Goal: Information Seeking & Learning: Learn about a topic

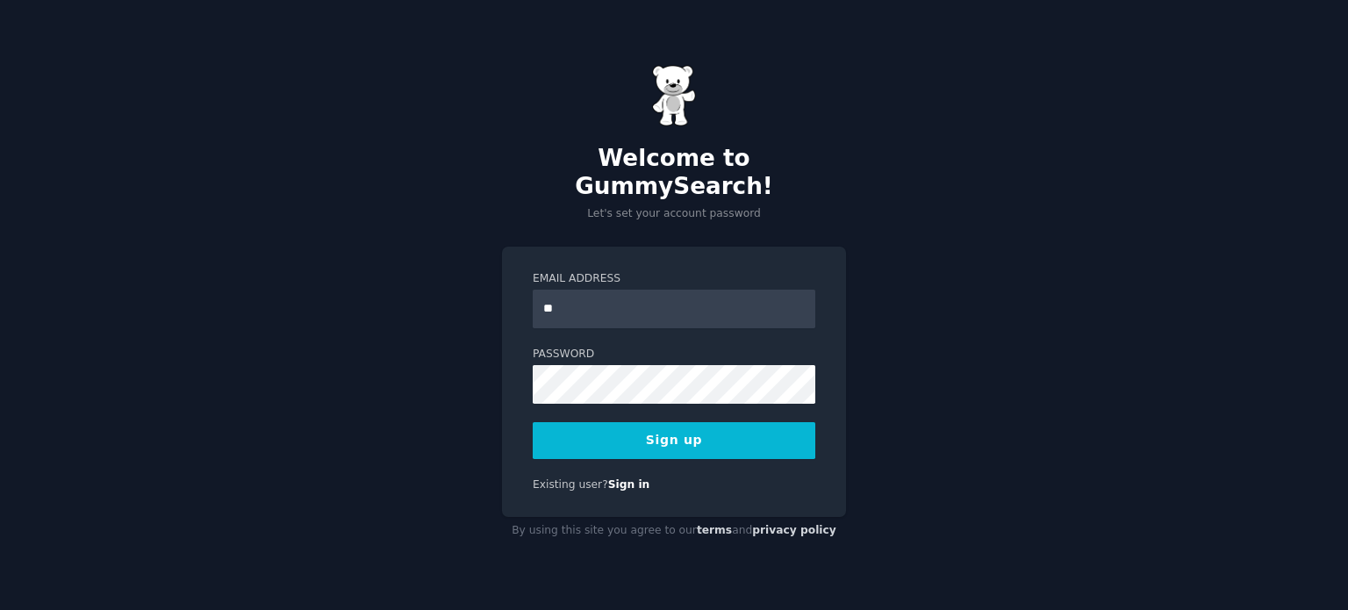
type input "**********"
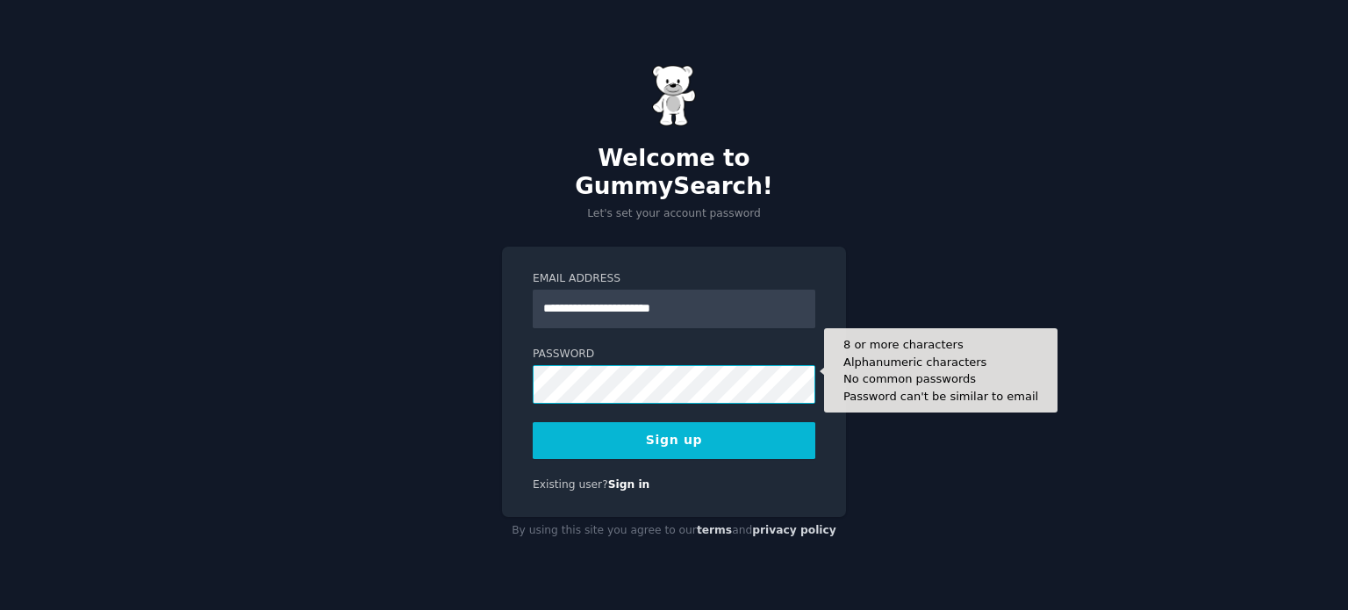
click at [533, 422] on button "Sign up" at bounding box center [674, 440] width 283 height 37
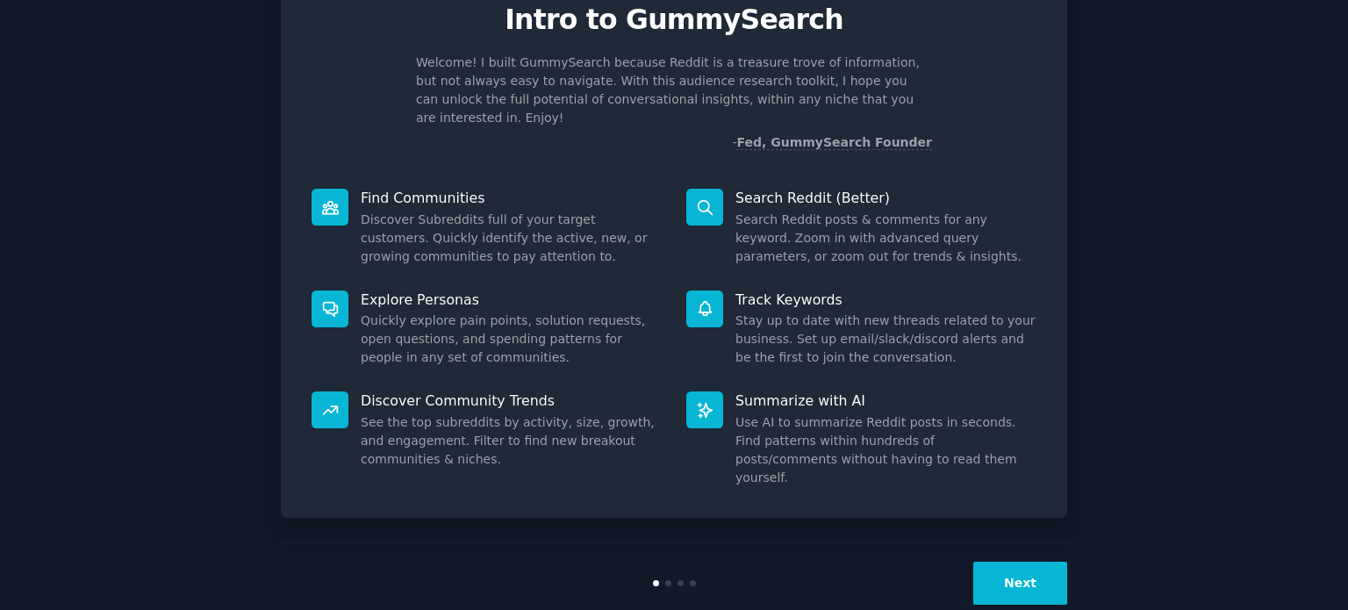
click at [1037, 562] on button "Next" at bounding box center [1020, 583] width 94 height 43
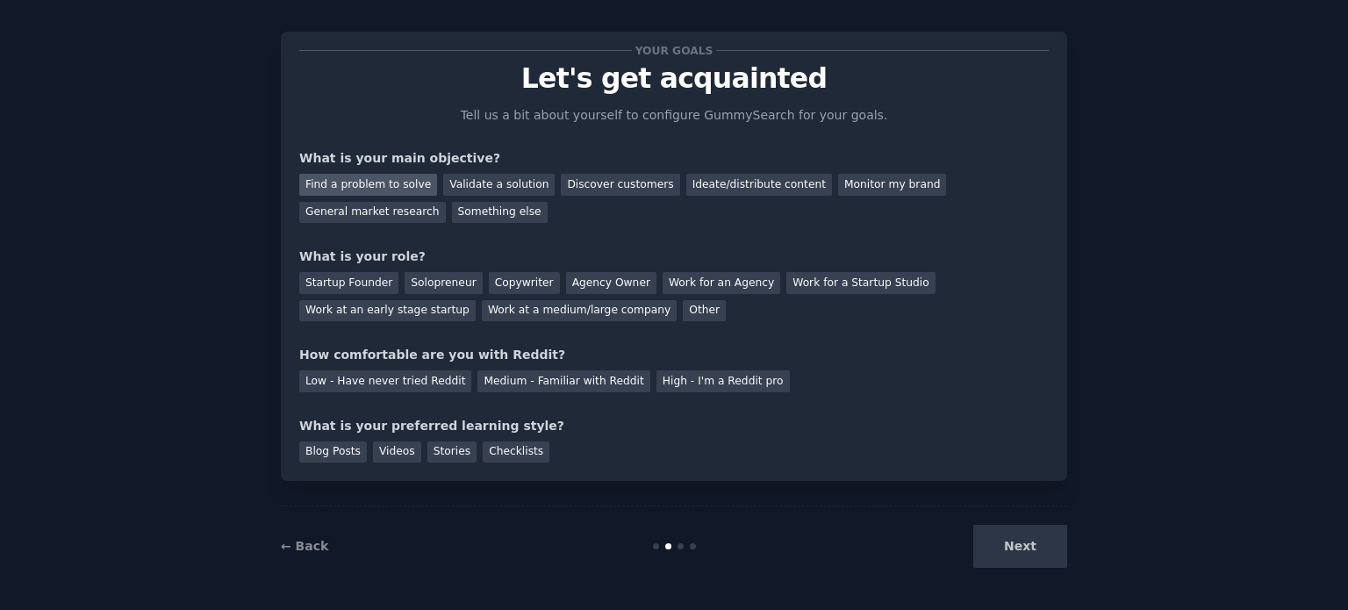
click at [380, 184] on div "Find a problem to solve" at bounding box center [368, 185] width 138 height 22
click at [737, 181] on div "Ideate/distribute content" at bounding box center [759, 185] width 146 height 22
click at [340, 182] on div "Find a problem to solve" at bounding box center [368, 185] width 138 height 22
click at [363, 291] on div "Startup Founder" at bounding box center [348, 283] width 99 height 22
click at [437, 286] on div "Solopreneur" at bounding box center [443, 283] width 77 height 22
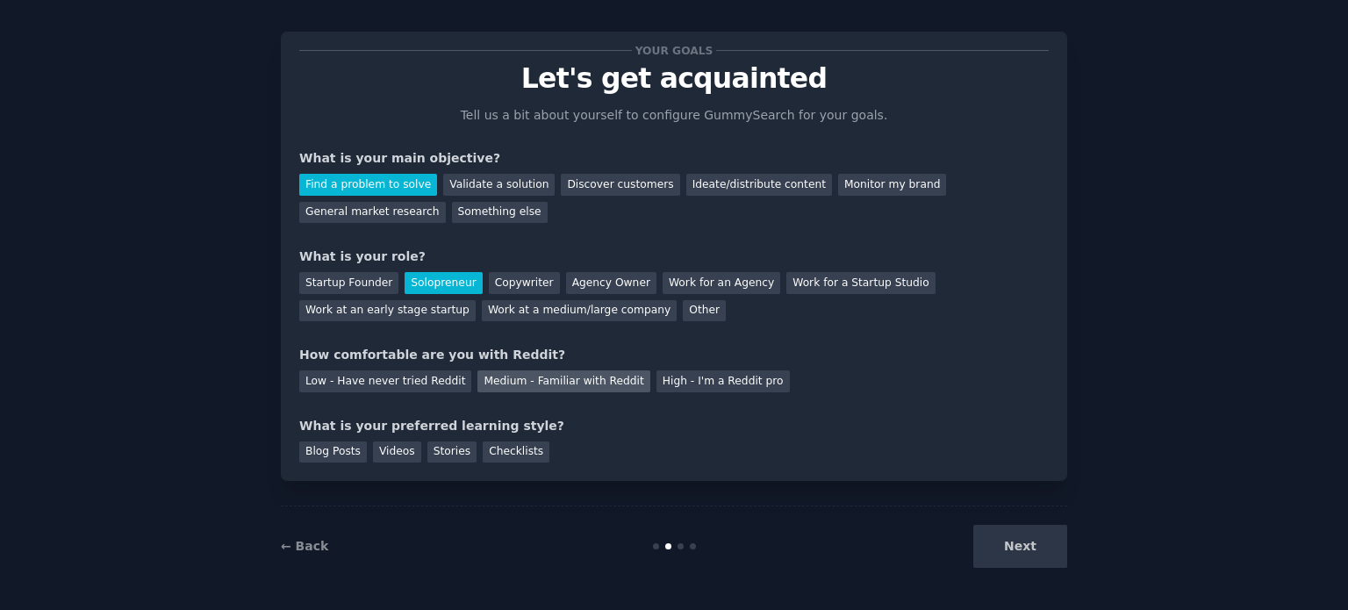
click at [510, 381] on div "Medium - Familiar with Reddit" at bounding box center [563, 381] width 172 height 22
click at [390, 452] on div "Videos" at bounding box center [397, 452] width 48 height 22
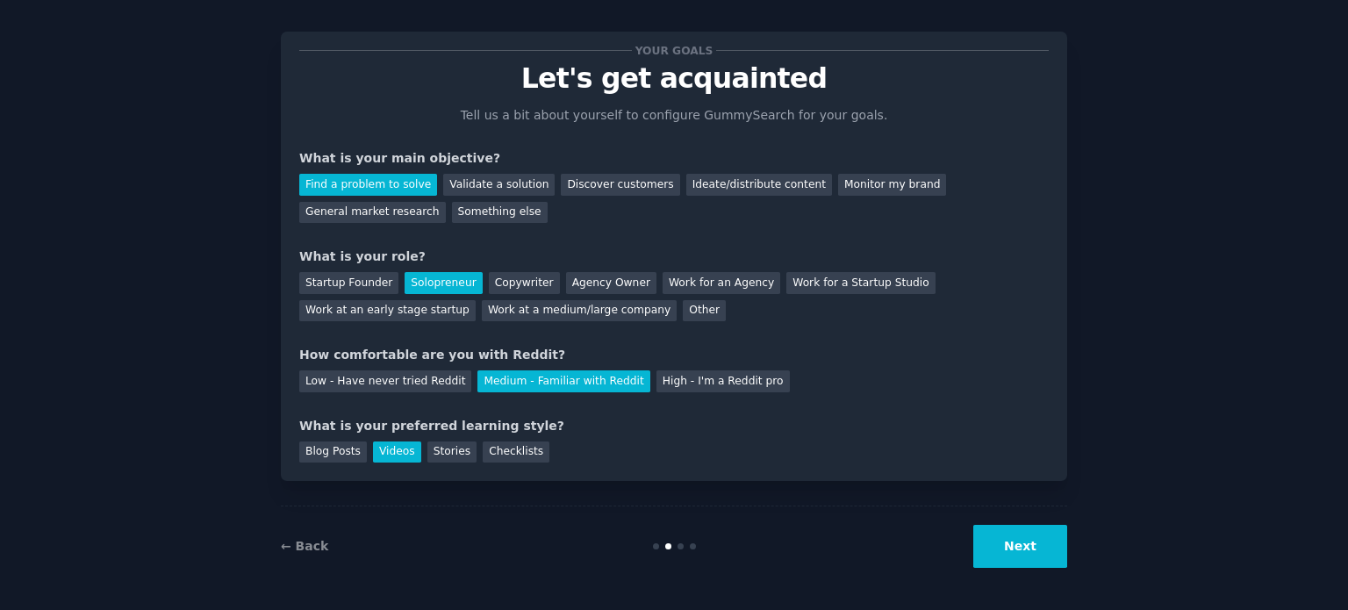
click at [1006, 534] on button "Next" at bounding box center [1020, 546] width 94 height 43
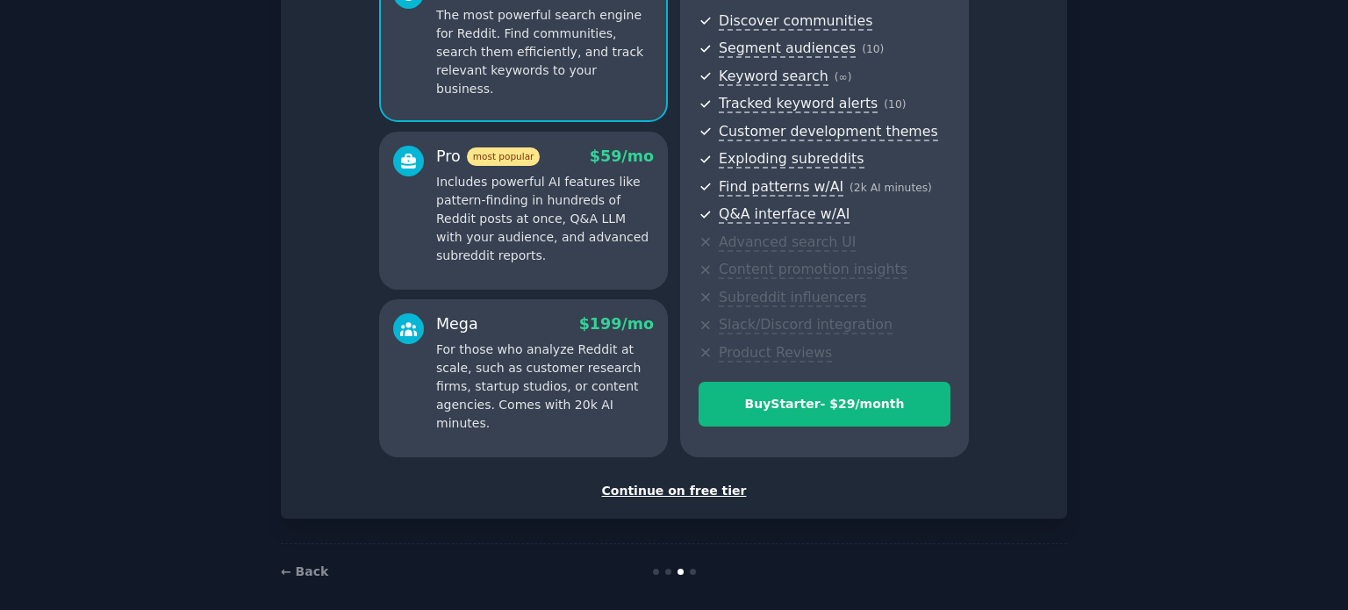
scroll to position [206, 0]
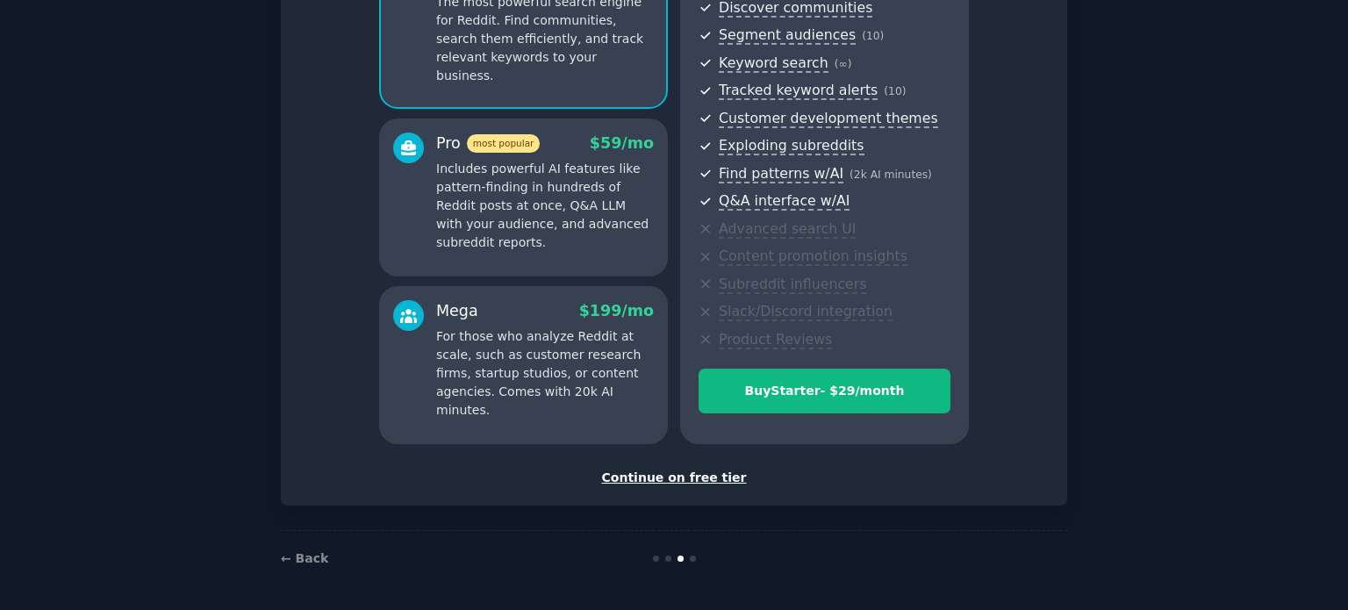
click at [667, 478] on div "Continue on free tier" at bounding box center [674, 478] width 750 height 18
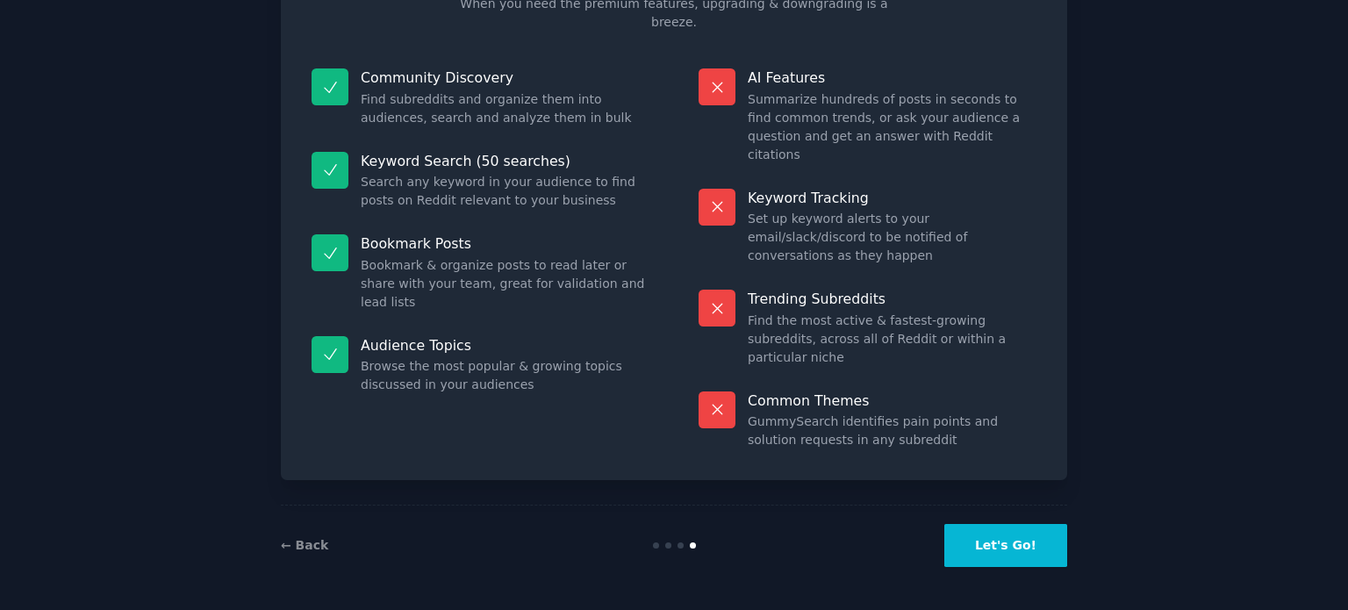
scroll to position [73, 0]
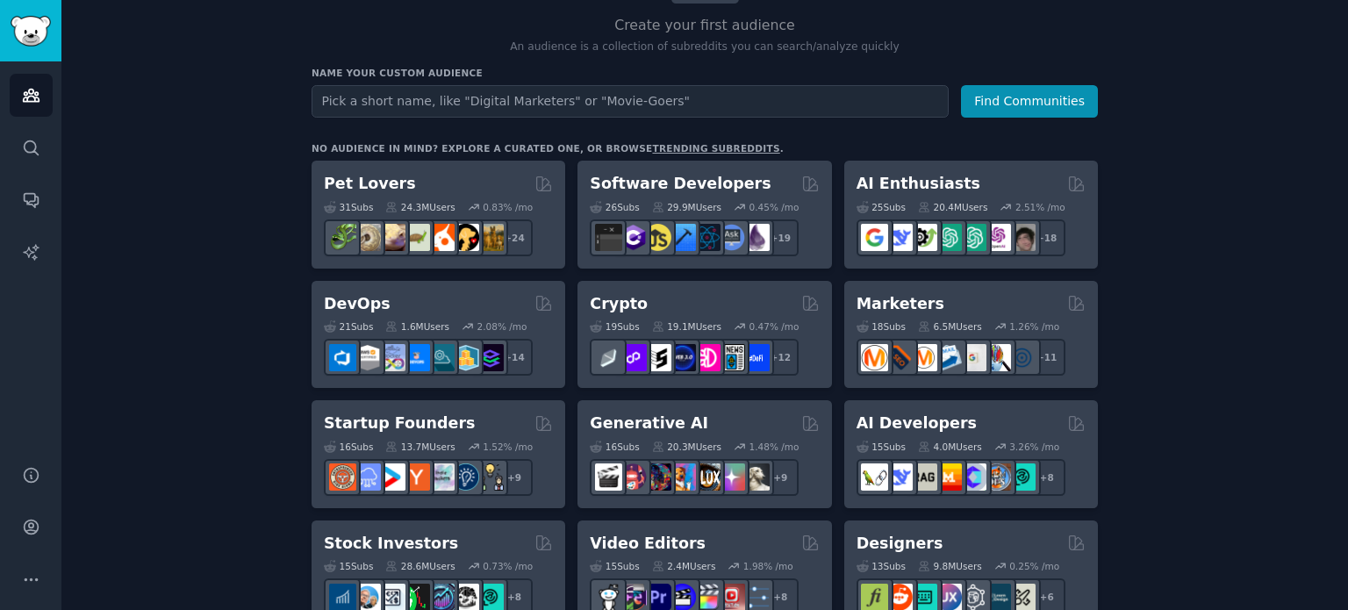
scroll to position [351, 0]
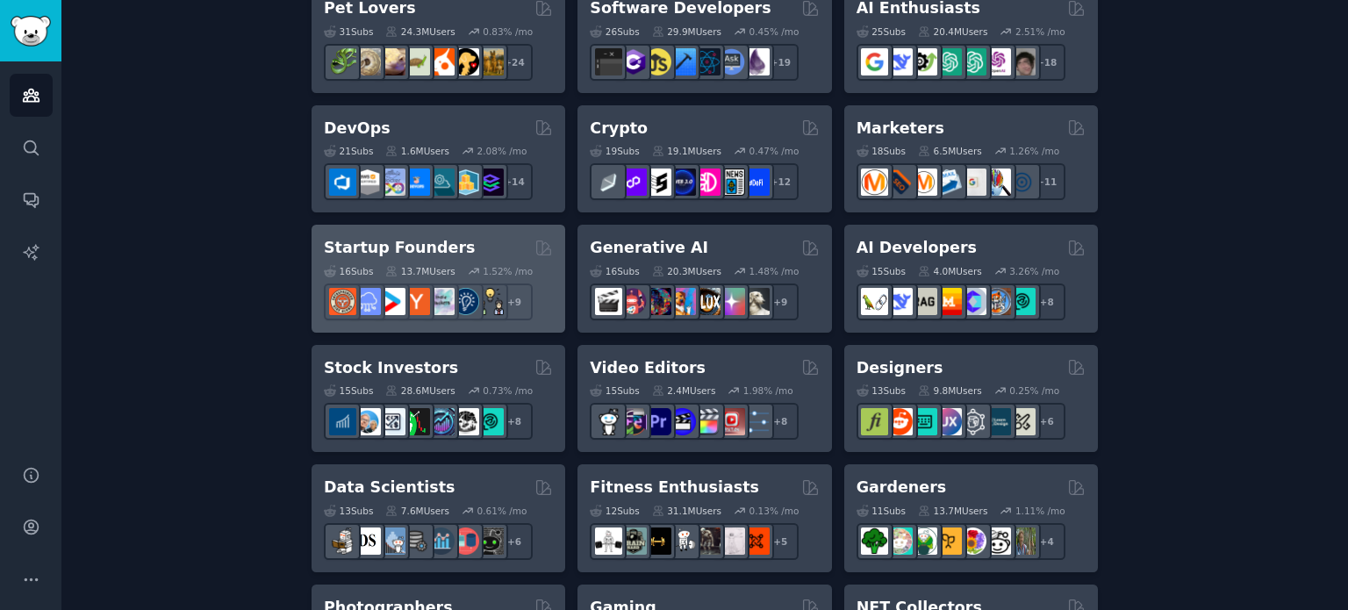
click at [369, 244] on h2 "Startup Founders" at bounding box center [399, 248] width 151 height 22
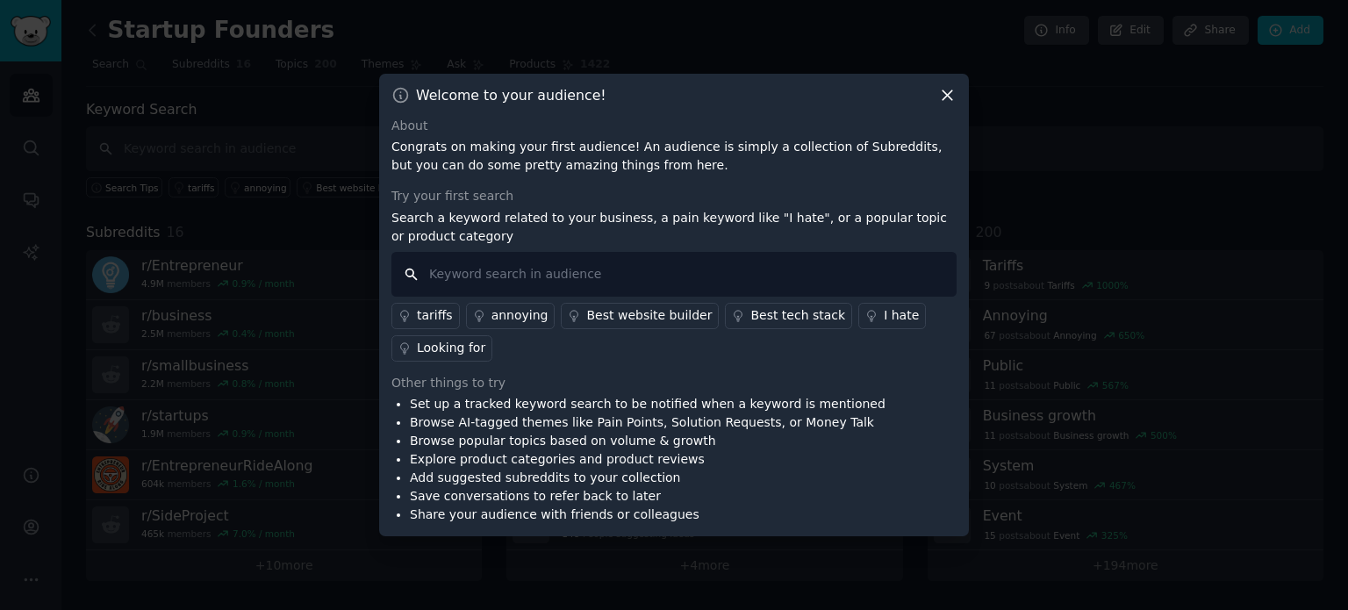
click at [500, 271] on input "text" at bounding box center [673, 274] width 565 height 45
click at [951, 92] on icon at bounding box center [948, 95] width 10 height 10
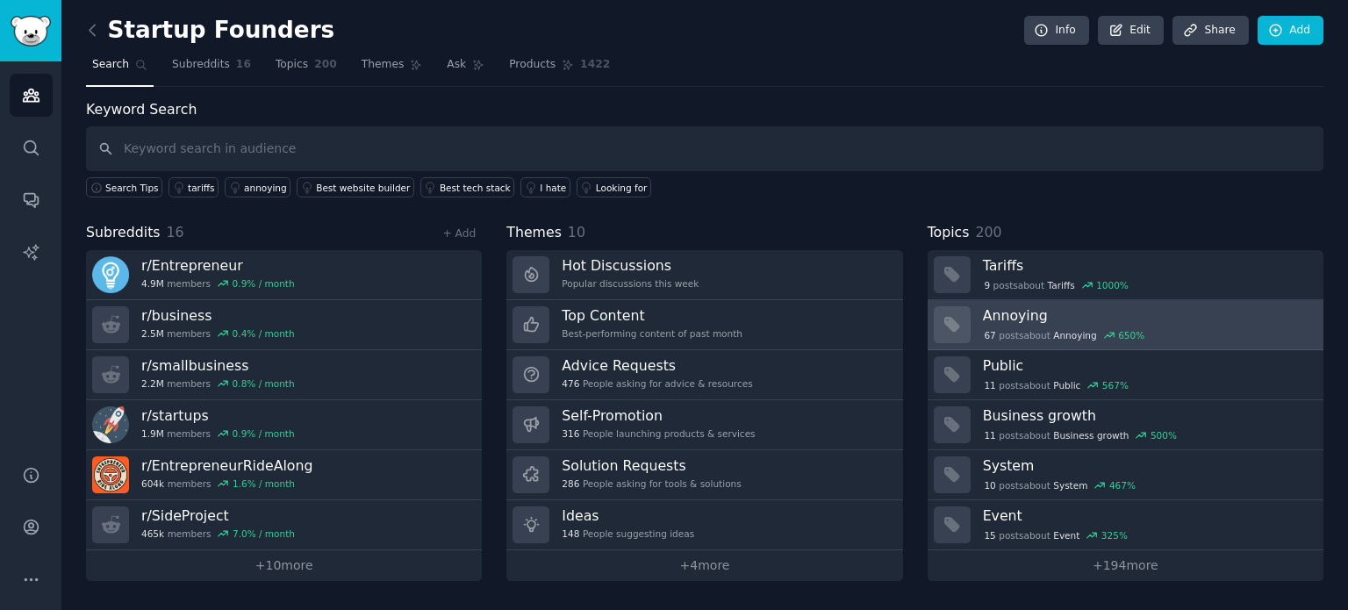
click at [994, 320] on h3 "Annoying" at bounding box center [1147, 315] width 328 height 18
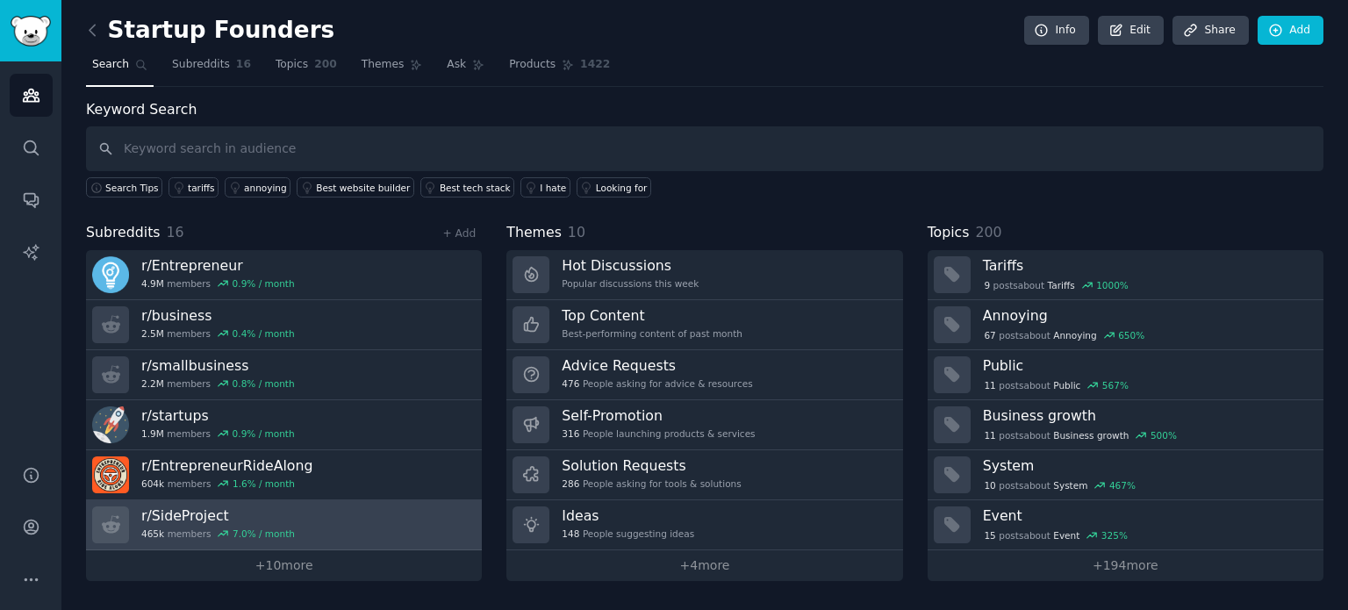
click at [211, 512] on h3 "r/ SideProject" at bounding box center [218, 515] width 154 height 18
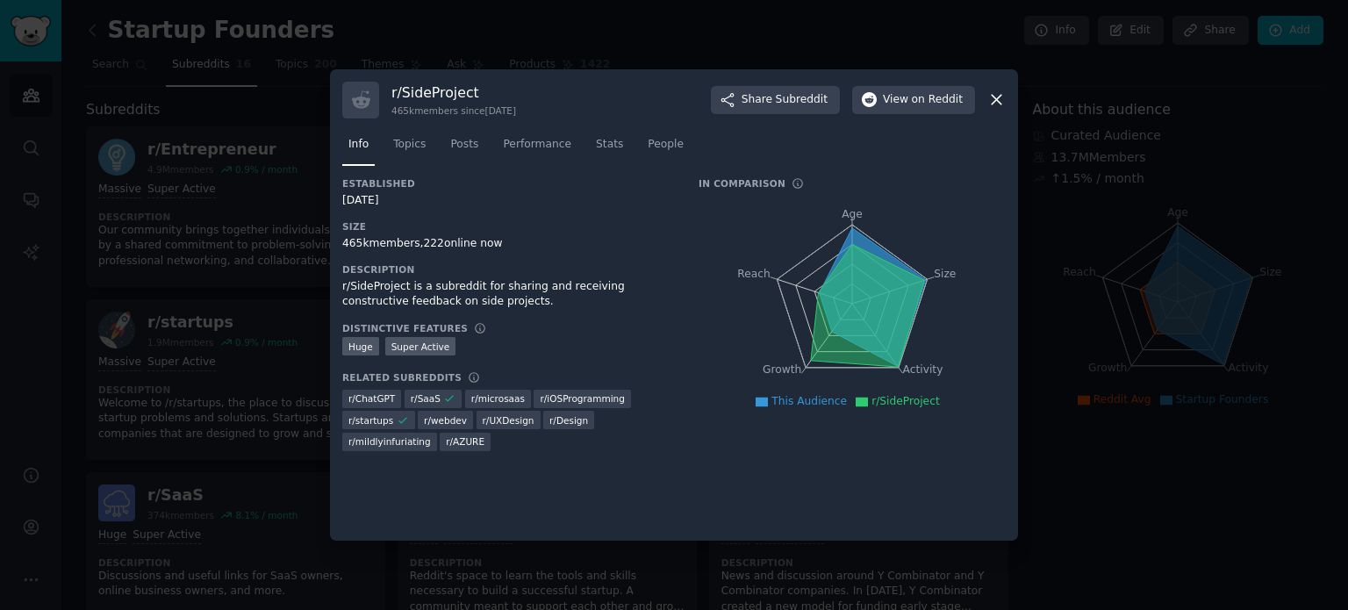
click at [1003, 99] on icon at bounding box center [996, 99] width 18 height 18
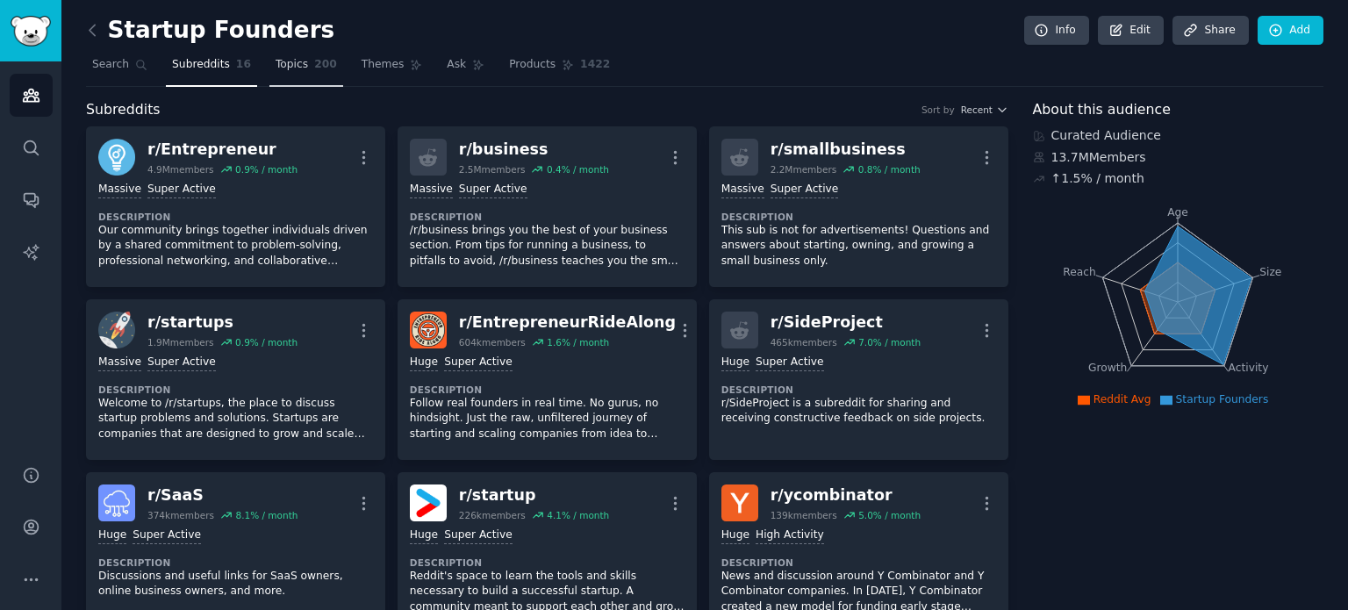
click at [286, 69] on span "Topics" at bounding box center [292, 65] width 32 height 16
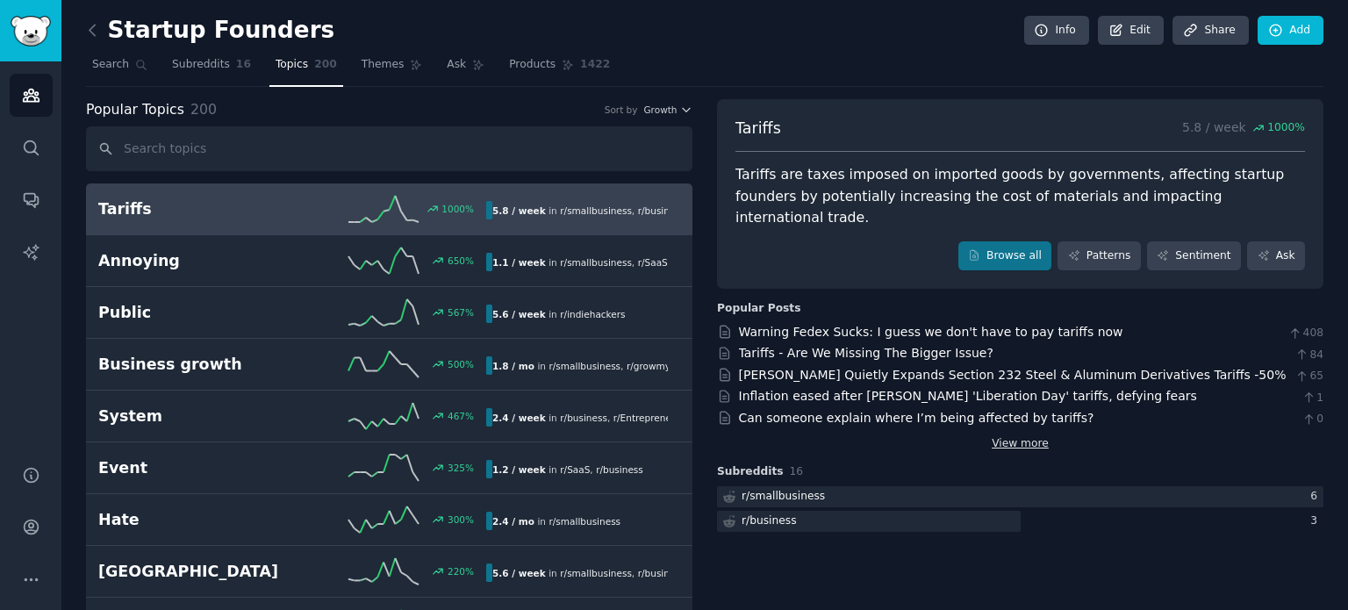
click at [1036, 436] on link "View more" at bounding box center [1020, 444] width 57 height 16
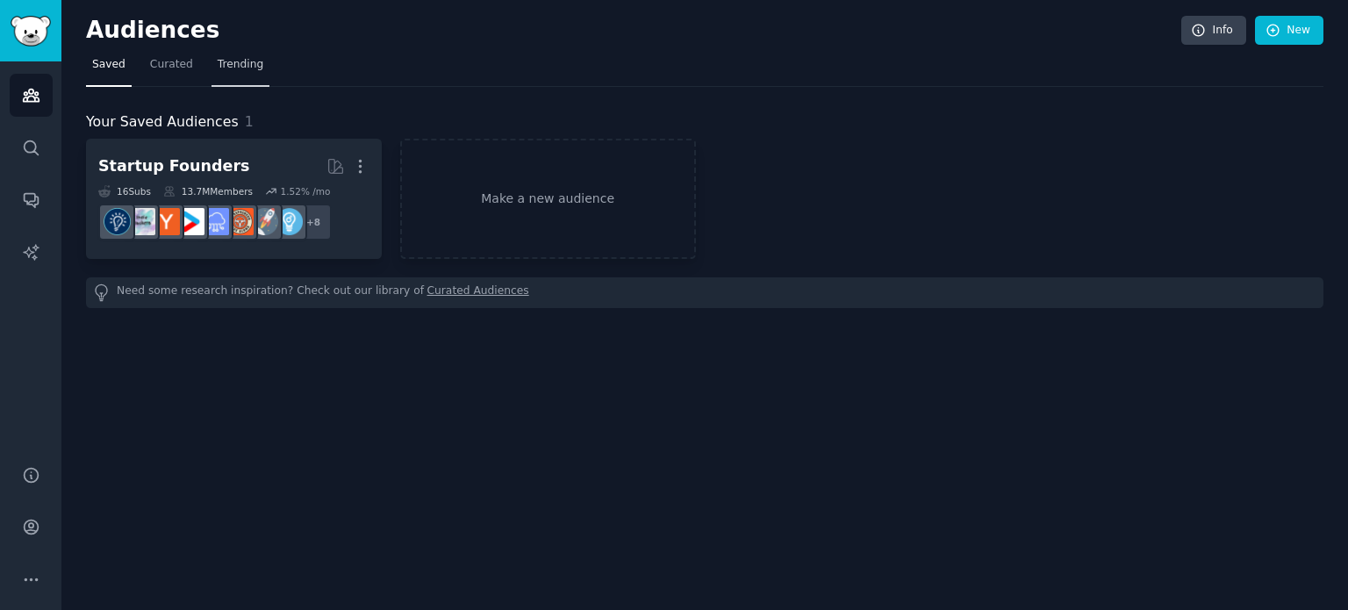
click at [225, 65] on span "Trending" at bounding box center [241, 65] width 46 height 16
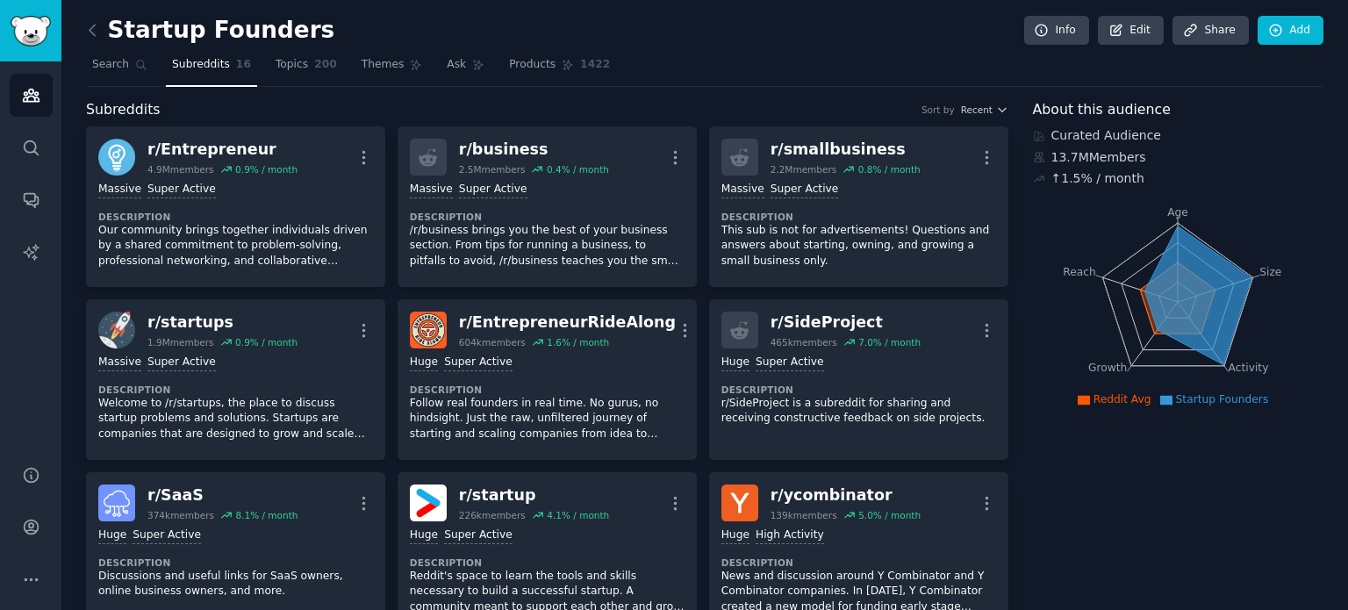
click at [102, 30] on link at bounding box center [97, 31] width 22 height 28
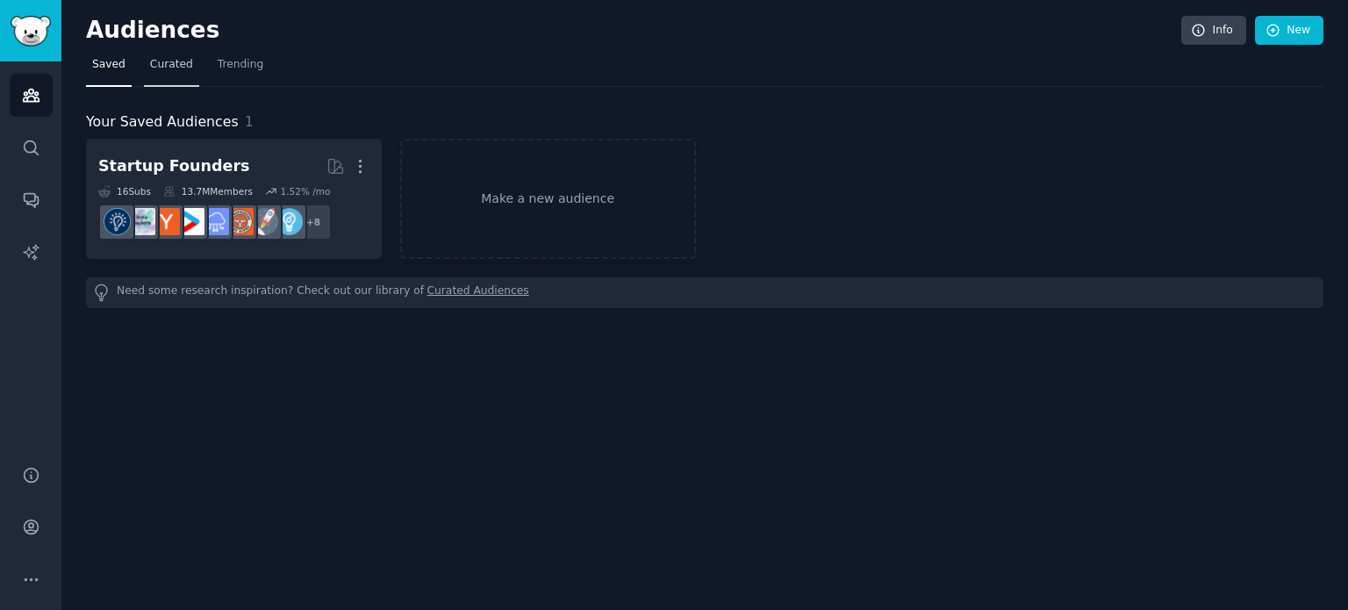
click at [169, 65] on span "Curated" at bounding box center [171, 65] width 43 height 16
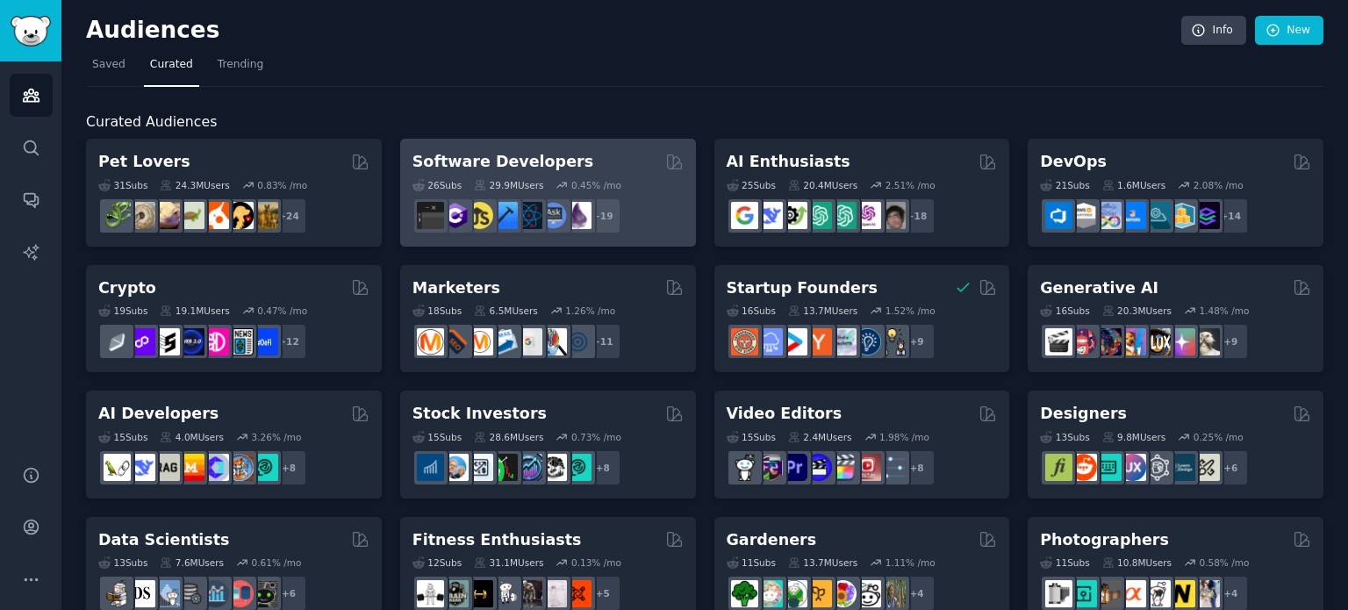
click at [481, 152] on h2 "Software Developers" at bounding box center [502, 162] width 181 height 22
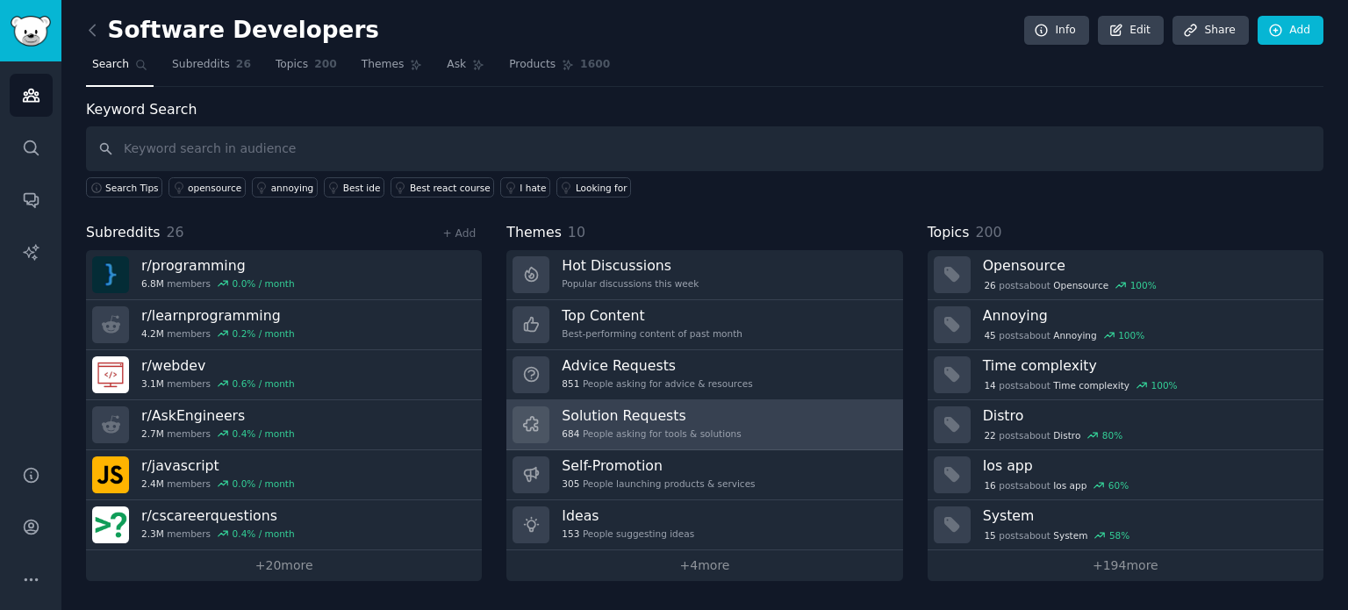
click at [621, 422] on div "Solution Requests 684 People asking for tools & solutions" at bounding box center [651, 424] width 179 height 37
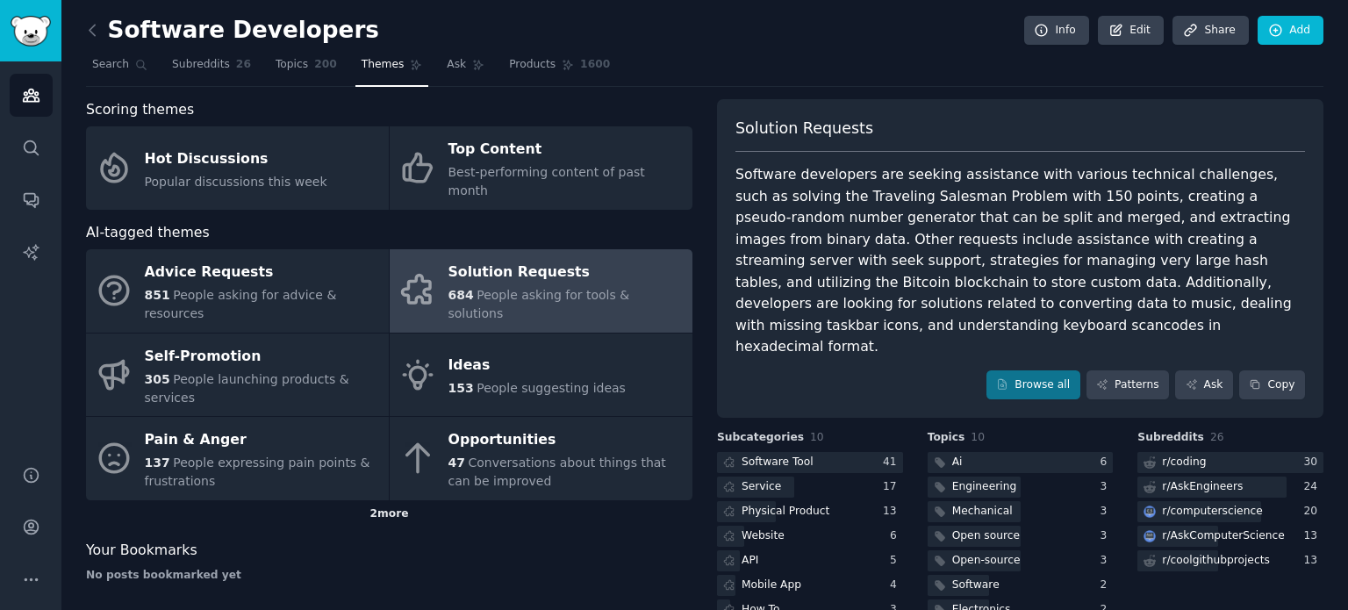
click at [405, 500] on div "2 more" at bounding box center [389, 514] width 606 height 28
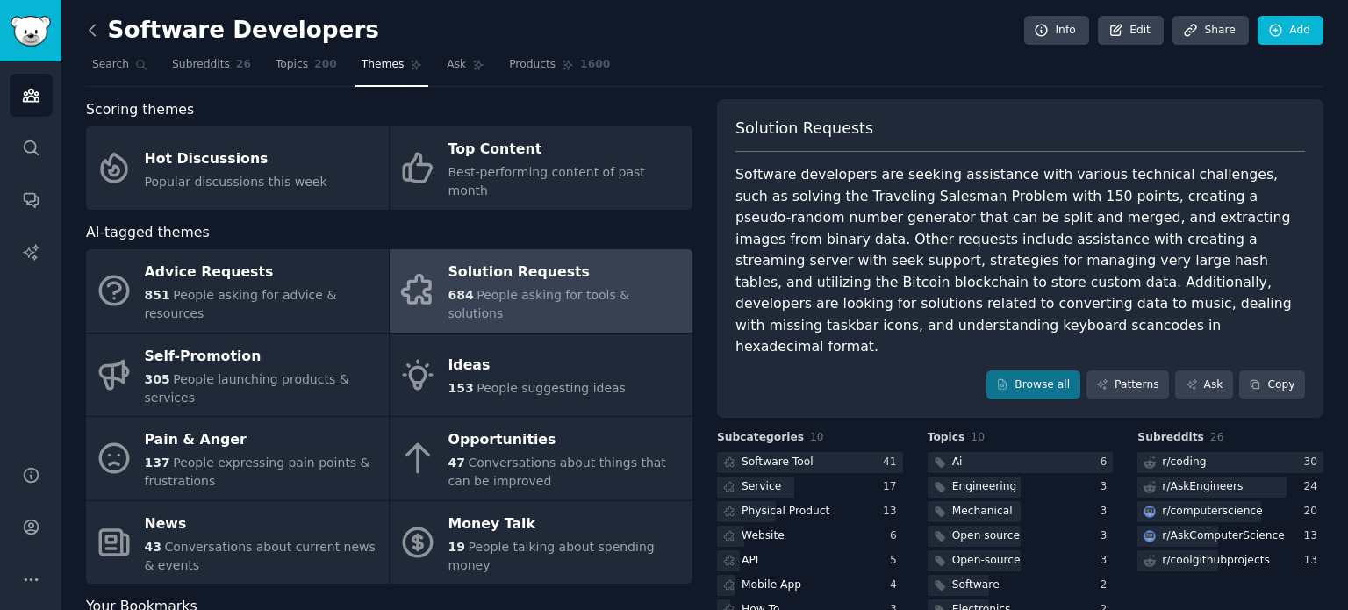
click at [91, 37] on icon at bounding box center [92, 30] width 18 height 18
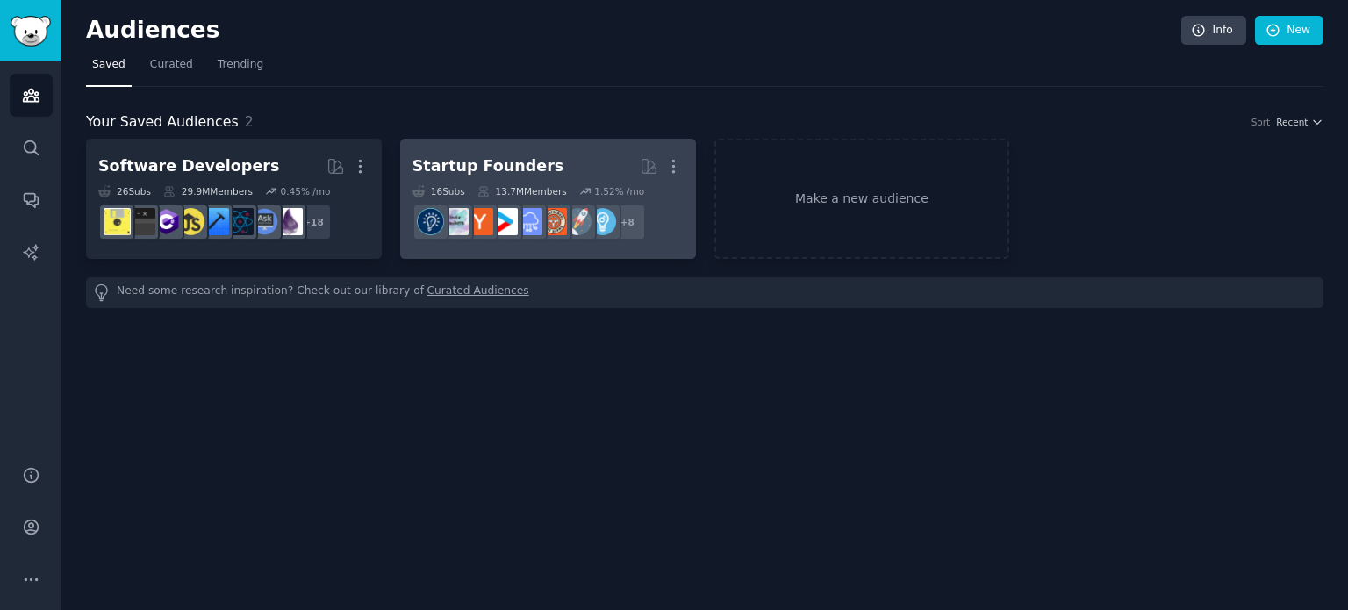
click at [454, 161] on div "Startup Founders" at bounding box center [487, 166] width 151 height 22
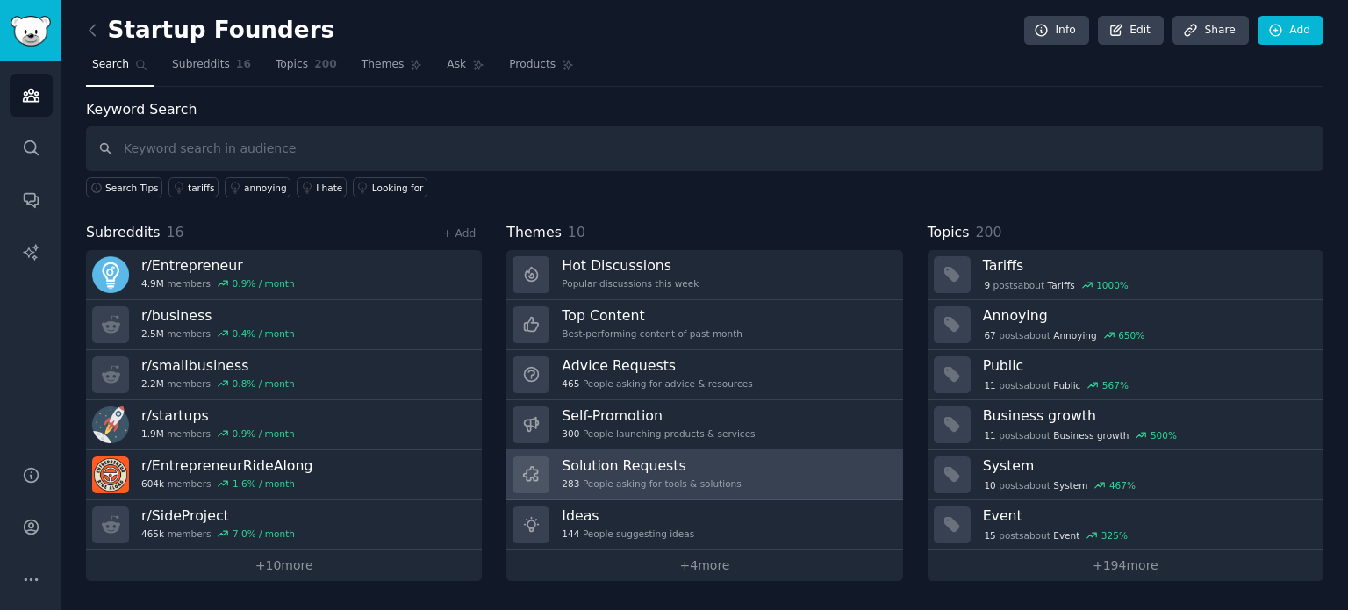
click at [613, 471] on h3 "Solution Requests" at bounding box center [651, 465] width 179 height 18
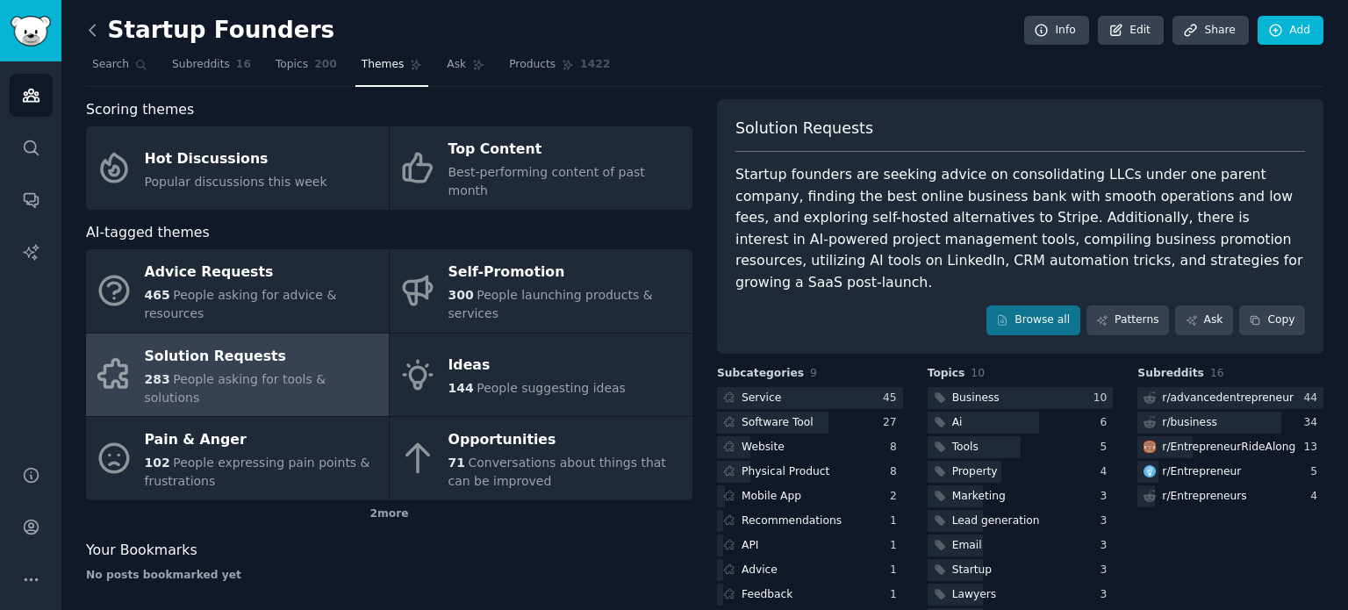
click at [95, 26] on icon at bounding box center [92, 30] width 18 height 18
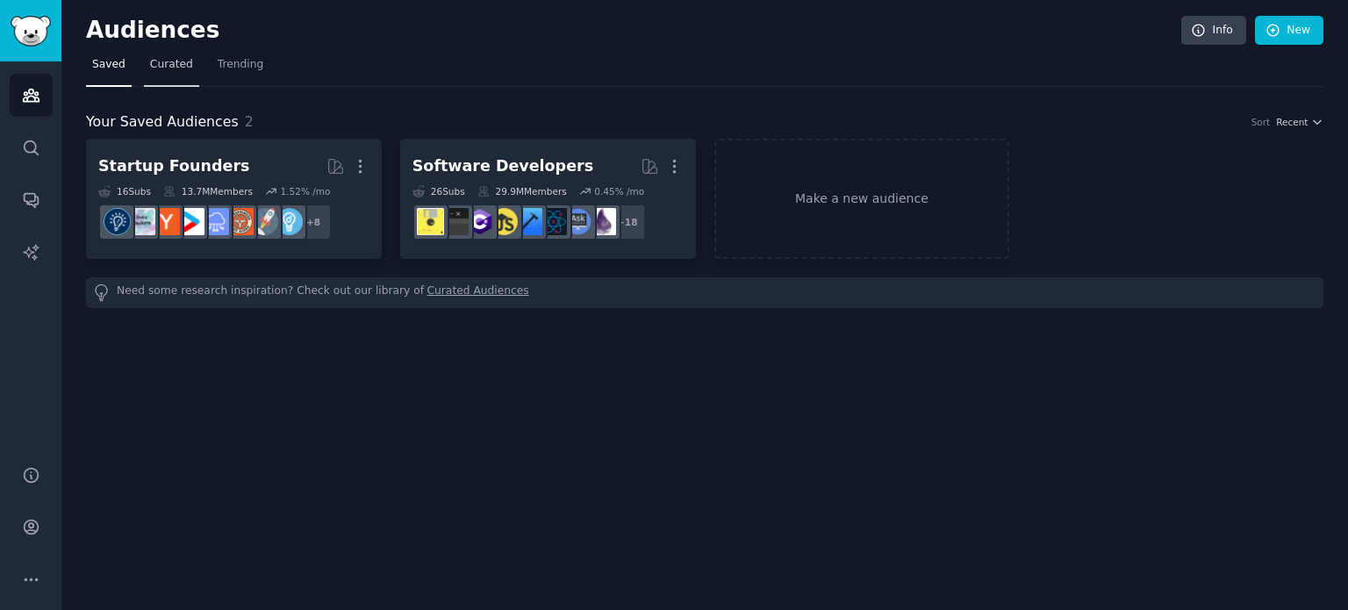
click at [158, 75] on link "Curated" at bounding box center [171, 69] width 55 height 36
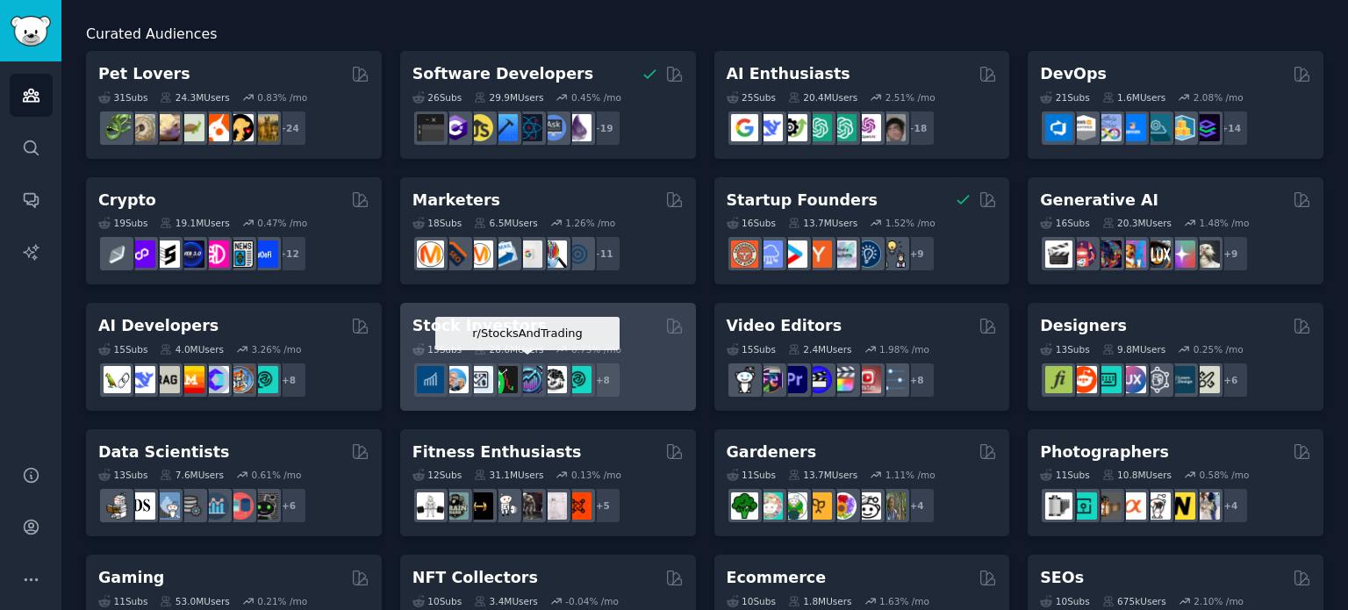
scroll to position [263, 0]
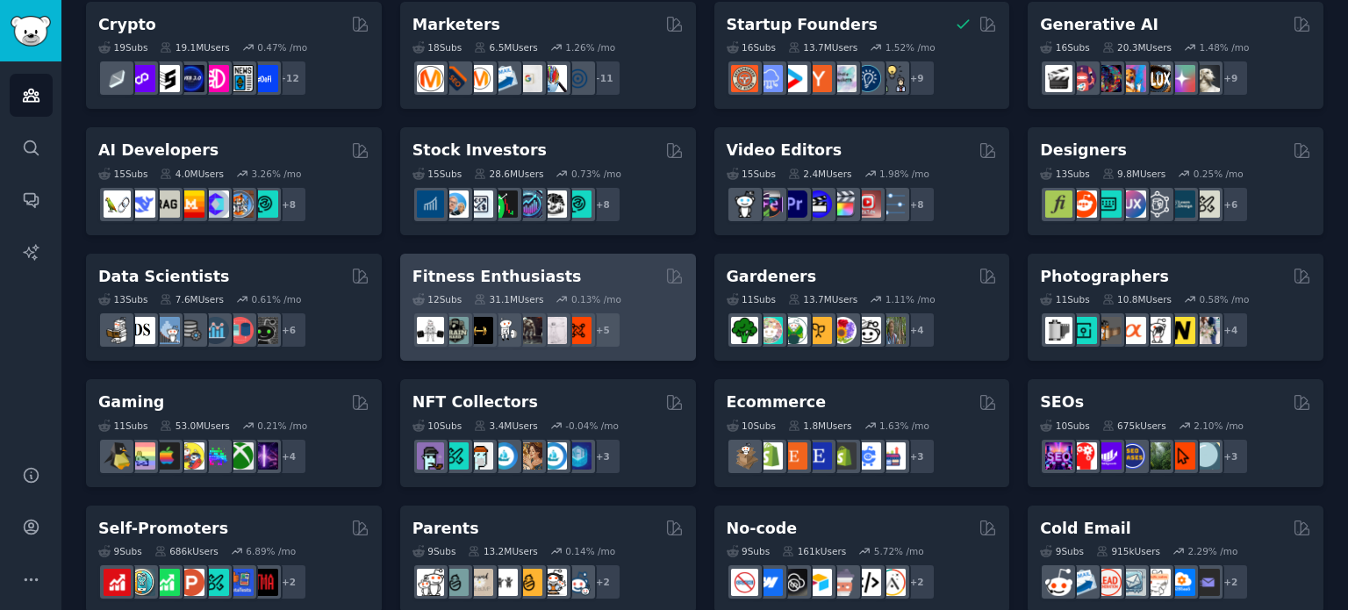
click at [493, 270] on h2 "Fitness Enthusiasts" at bounding box center [496, 277] width 169 height 22
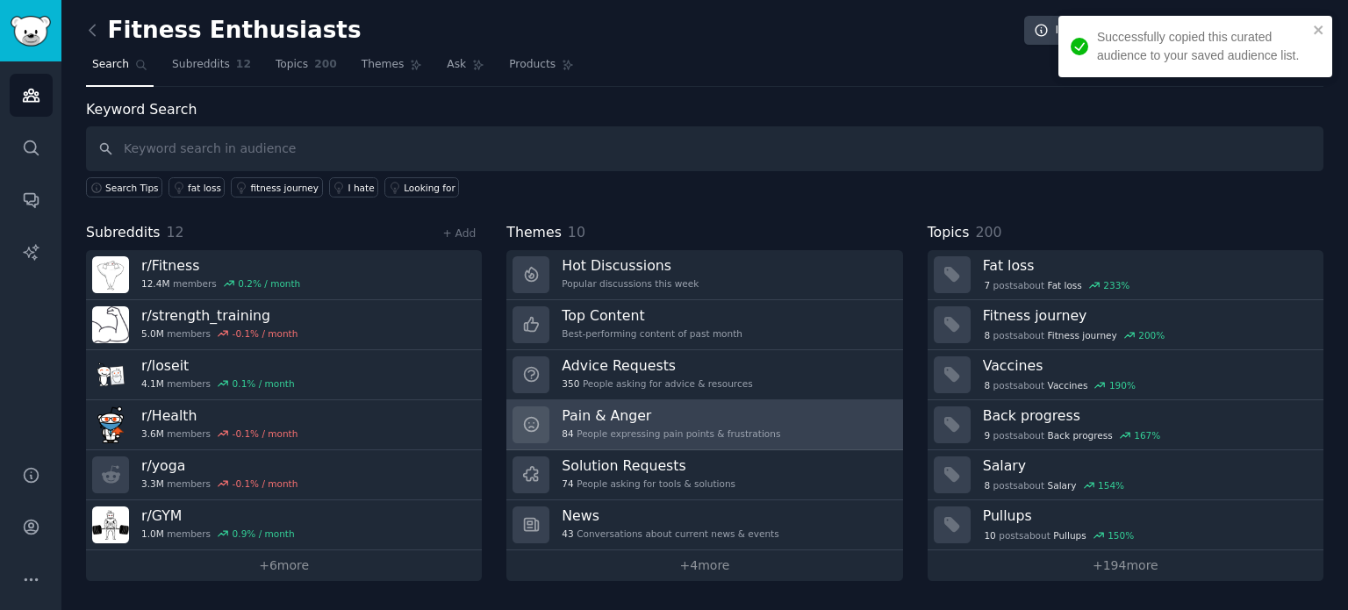
click at [647, 418] on h3 "Pain & Anger" at bounding box center [671, 415] width 219 height 18
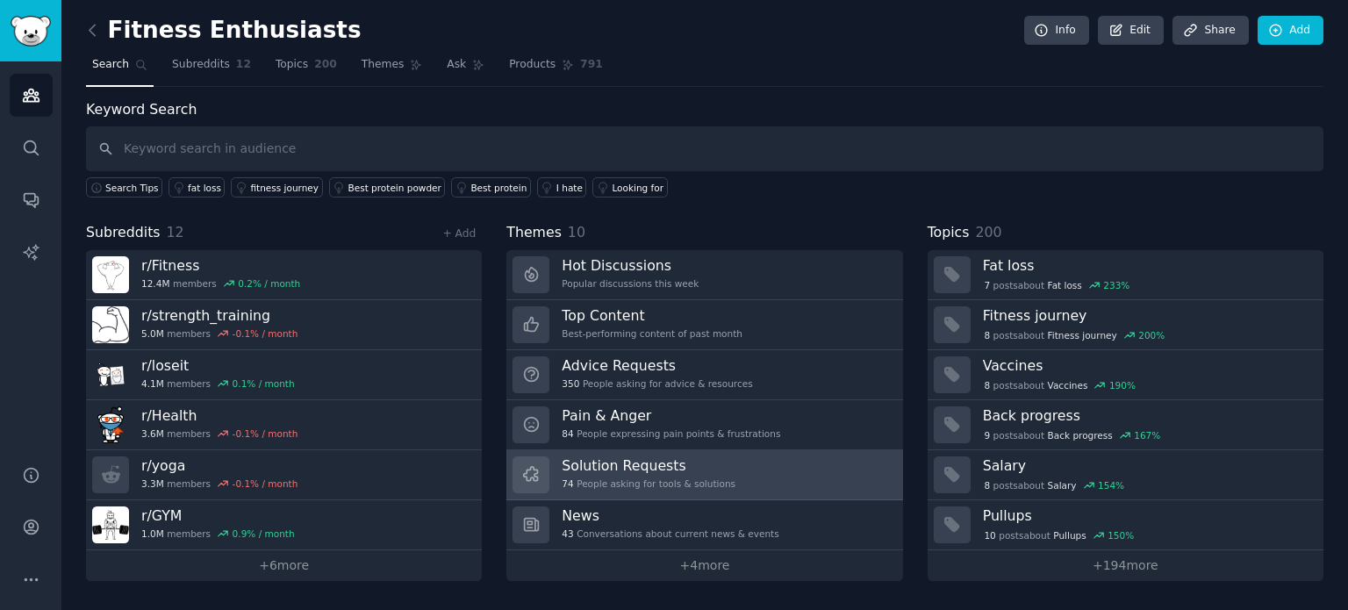
click at [656, 463] on h3 "Solution Requests" at bounding box center [649, 465] width 174 height 18
